Goal: Book appointment/travel/reservation

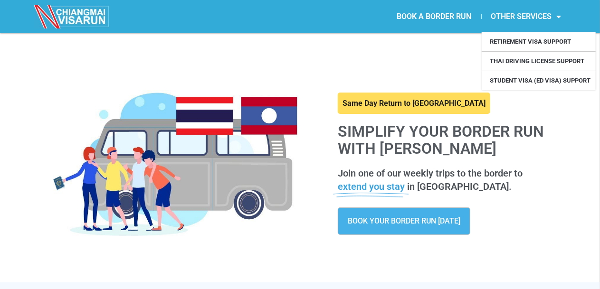
click at [517, 14] on link "OTHER SERVICES" at bounding box center [526, 17] width 89 height 22
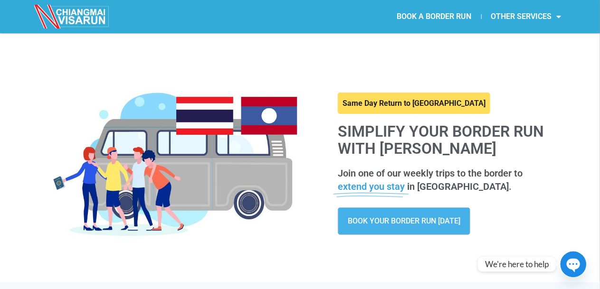
click at [390, 231] on link "BOOK YOUR BORDER RUN [DATE]" at bounding box center [404, 222] width 133 height 28
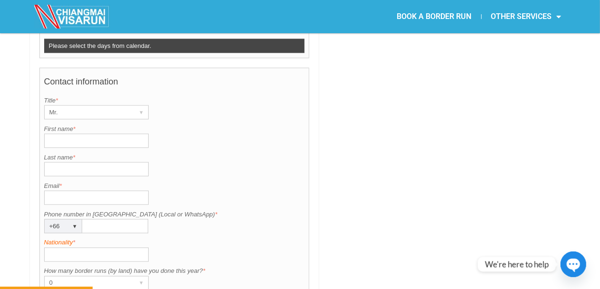
scroll to position [713, 0]
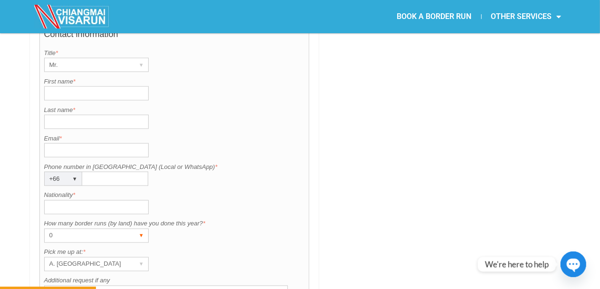
click at [139, 229] on div "▾" at bounding box center [141, 235] width 13 height 13
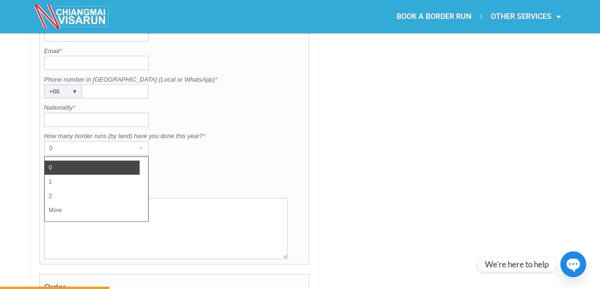
scroll to position [855, 0]
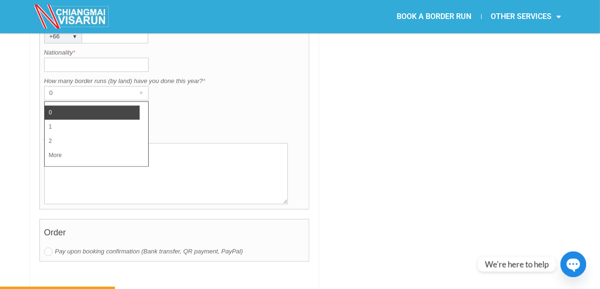
click at [226, 143] on textarea "Additional request if any" at bounding box center [166, 173] width 244 height 61
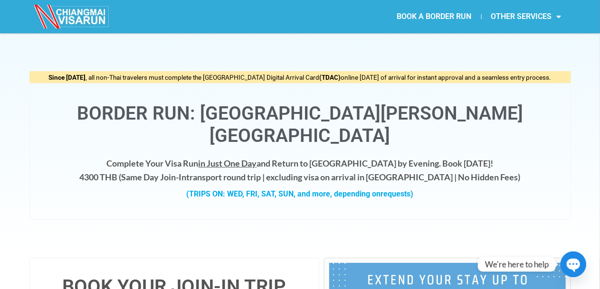
scroll to position [0, 0]
click at [526, 17] on link "OTHER SERVICES" at bounding box center [526, 17] width 89 height 22
